Goal: Use online tool/utility

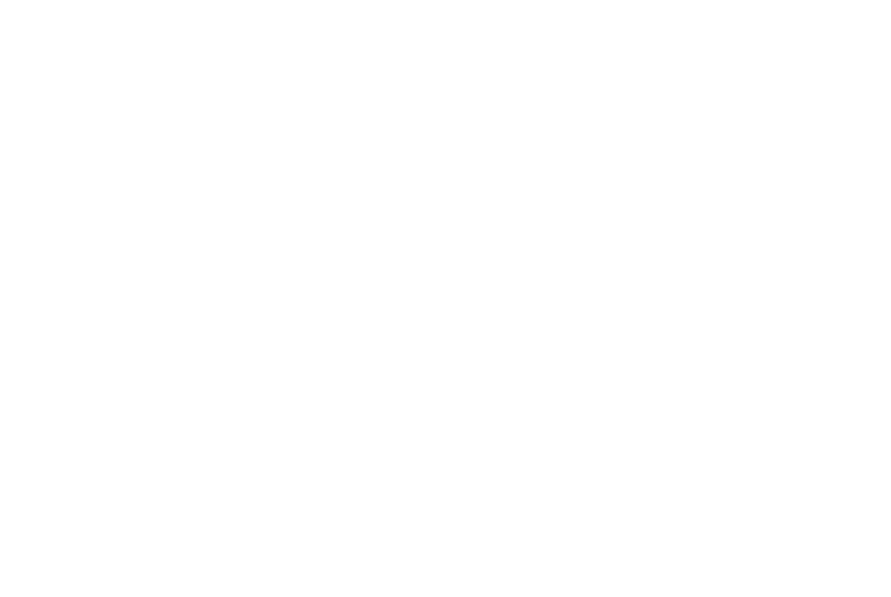
click at [559, 39] on html at bounding box center [445, 298] width 891 height 597
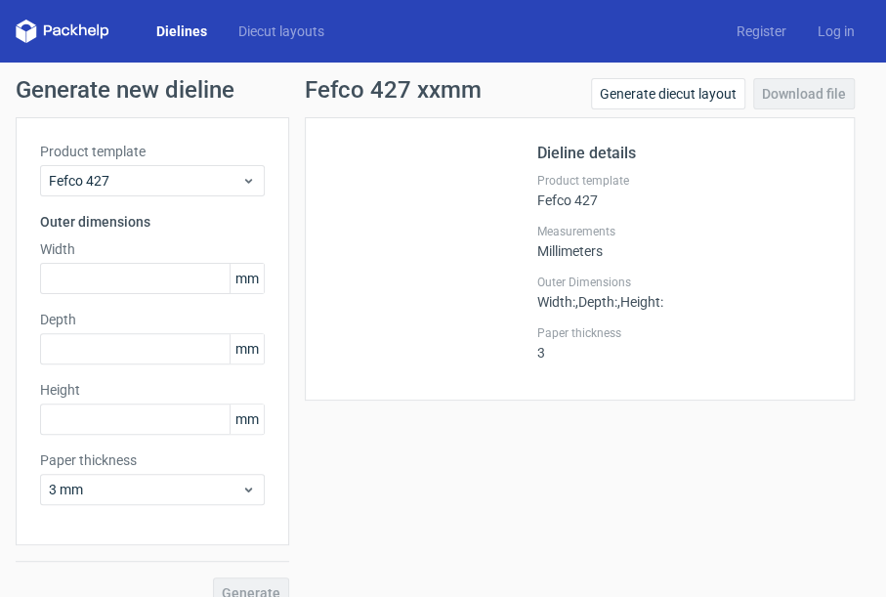
click at [258, 272] on span "mm" at bounding box center [247, 278] width 34 height 29
click at [248, 304] on div "Product template Fefco 427 Outer dimensions Width mm Depth mm Height mm Paper t…" at bounding box center [153, 331] width 274 height 428
click at [232, 289] on span "mm" at bounding box center [247, 278] width 34 height 29
click at [210, 291] on input "text" at bounding box center [152, 278] width 225 height 31
type input "320"
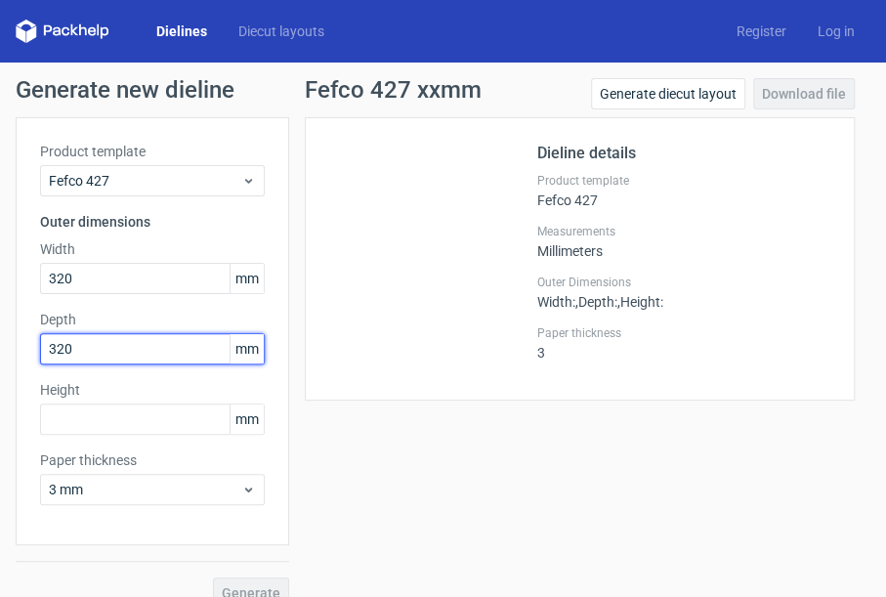
type input "320"
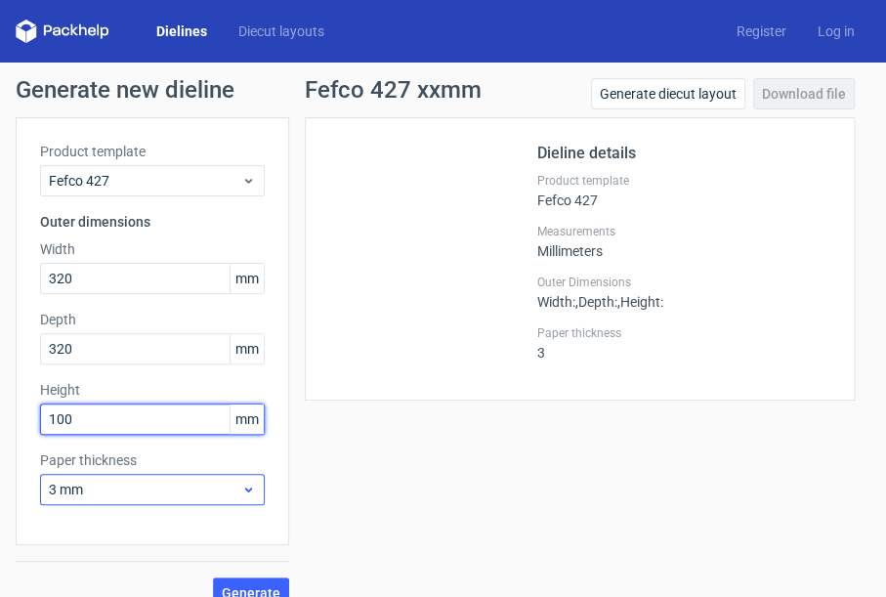
scroll to position [26, 0]
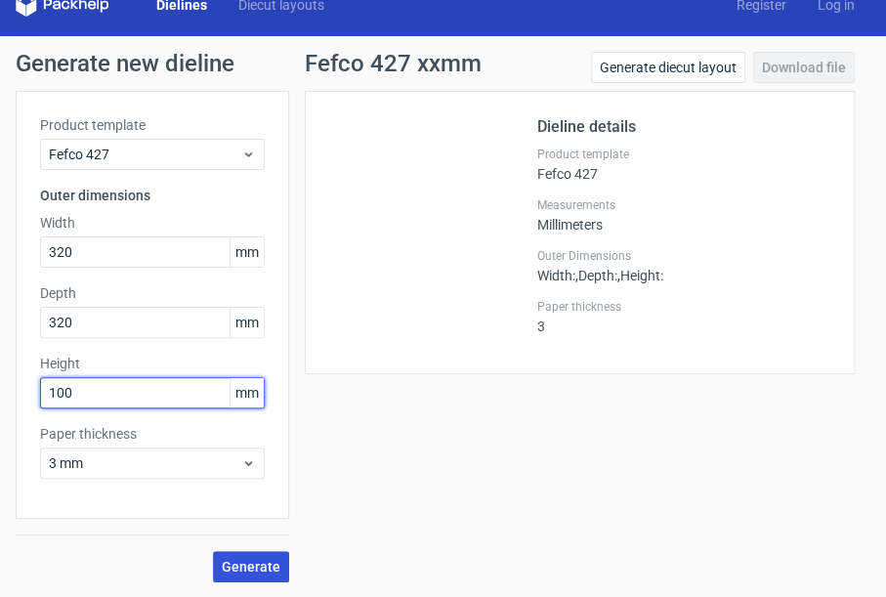
type input "100"
click at [252, 557] on button "Generate" at bounding box center [251, 566] width 76 height 31
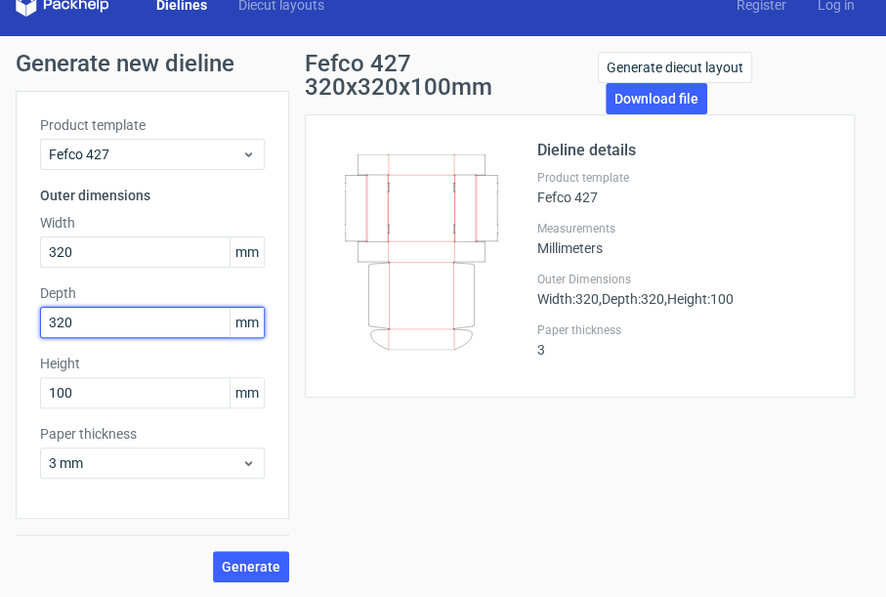
click at [87, 316] on input "320" at bounding box center [152, 322] width 225 height 31
type input "230"
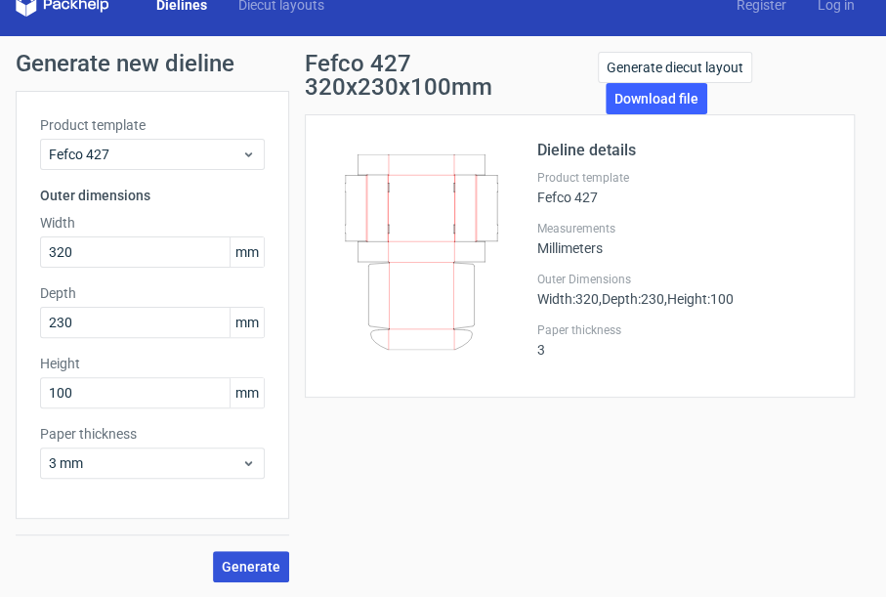
click at [265, 569] on span "Generate" at bounding box center [251, 567] width 59 height 14
